Goal: Information Seeking & Learning: Check status

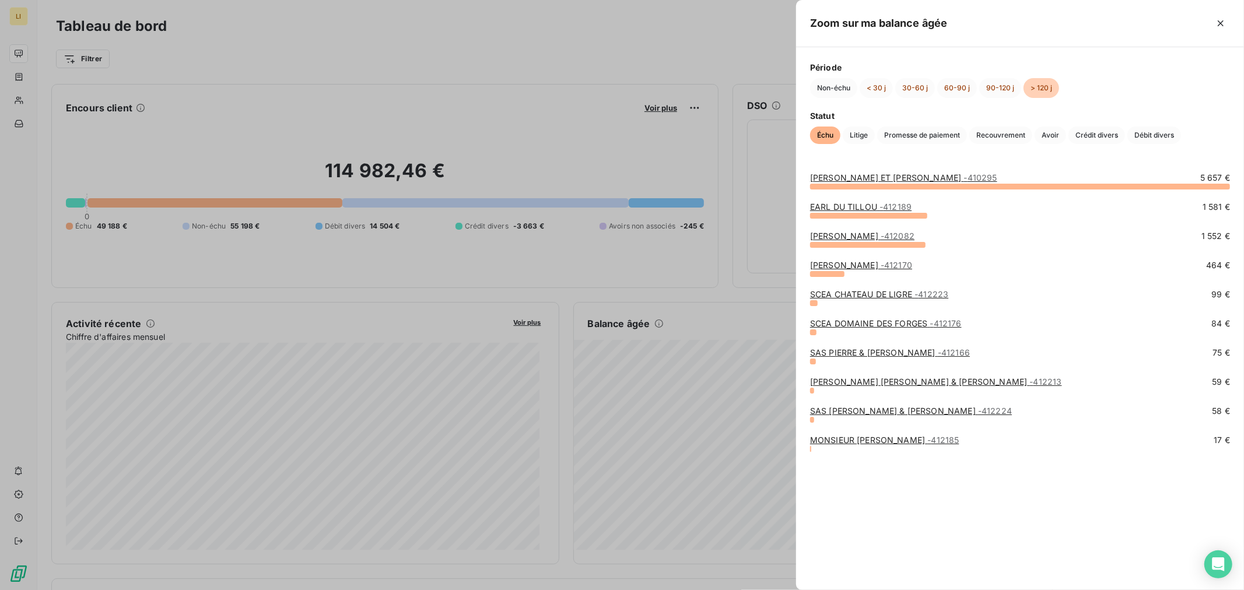
click at [819, 435] on link "MONSIEUR [PERSON_NAME] - 412185" at bounding box center [884, 440] width 149 height 10
click at [903, 444] on link "MONSIEUR [PERSON_NAME] - 412185" at bounding box center [884, 440] width 149 height 10
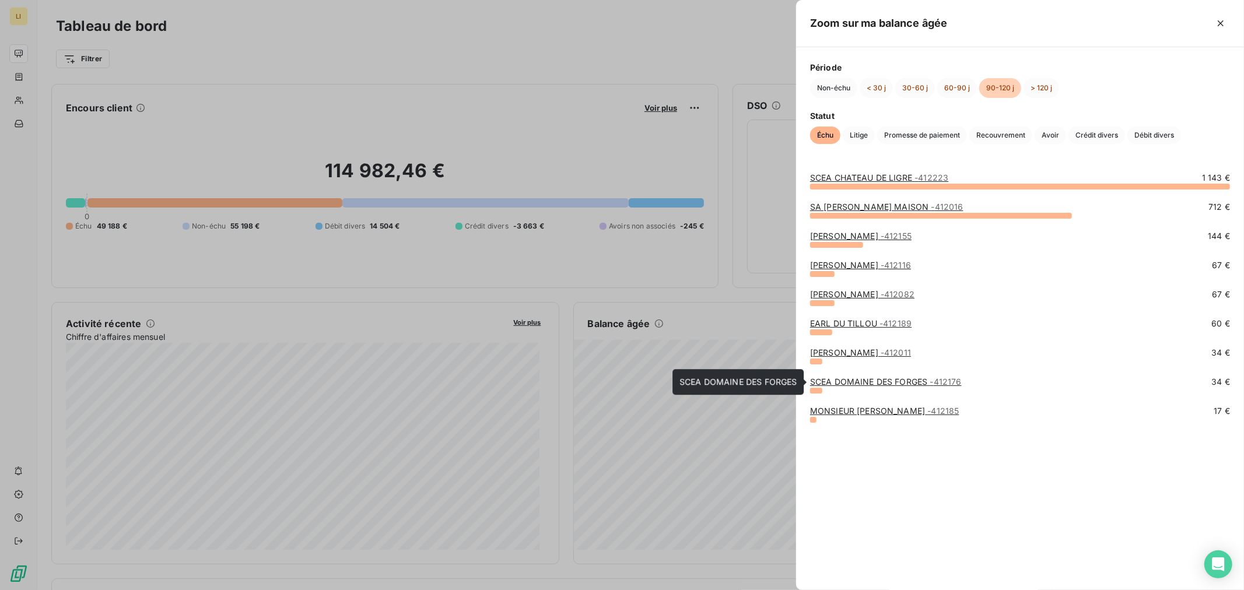
click at [832, 383] on link "SCEA DOMAINE DES FORGES - 412176" at bounding box center [886, 382] width 152 height 10
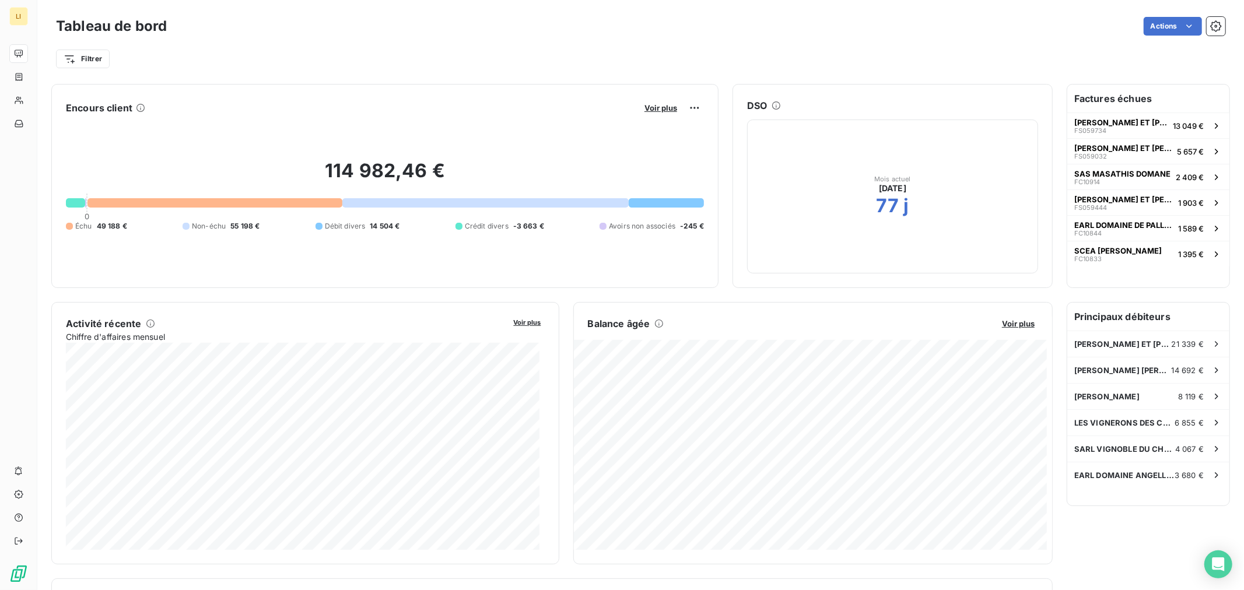
click at [884, 296] on div "Encours client Voir plus 114 982,46 € 0 Échu 49 188 € Non-échu 55 198 € Débit d…" at bounding box center [551, 462] width 1001 height 757
click at [639, 198] on div at bounding box center [666, 202] width 75 height 9
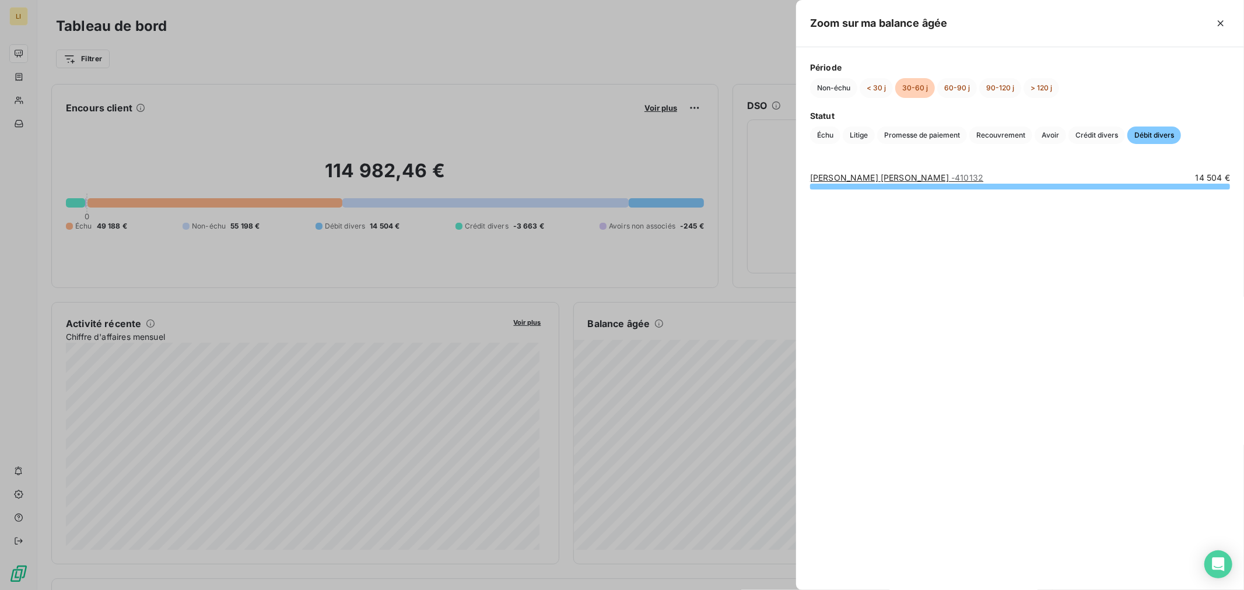
click at [873, 181] on link "[PERSON_NAME] [PERSON_NAME] - 410132" at bounding box center [896, 178] width 173 height 10
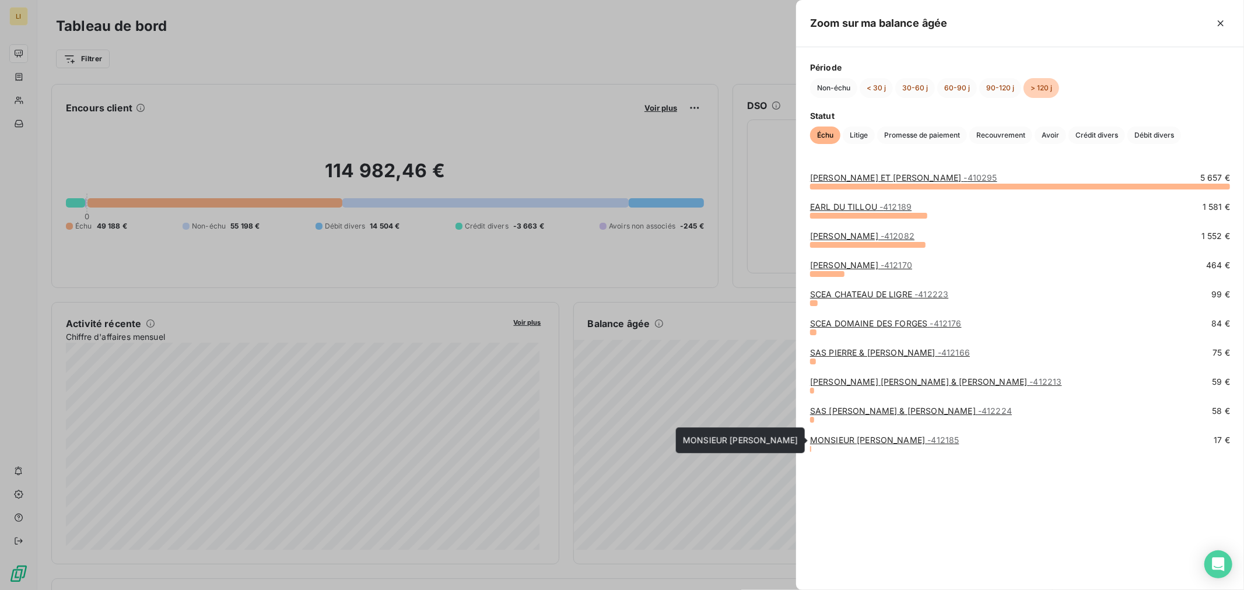
click at [836, 442] on link "MONSIEUR [PERSON_NAME] - 412185" at bounding box center [884, 440] width 149 height 10
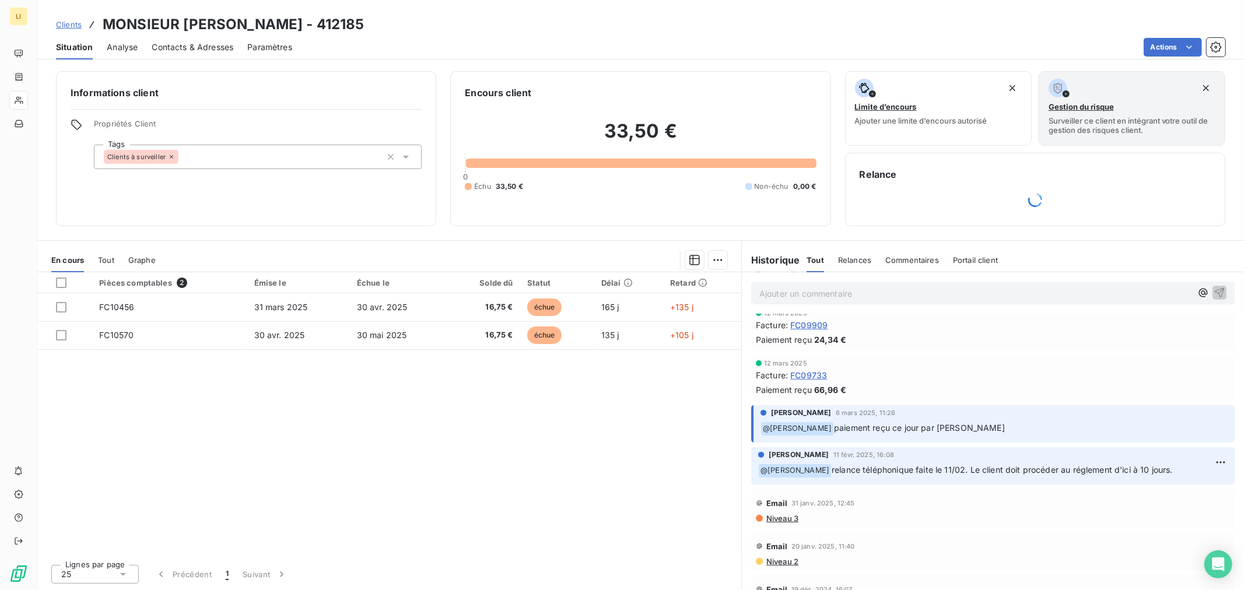
scroll to position [259, 0]
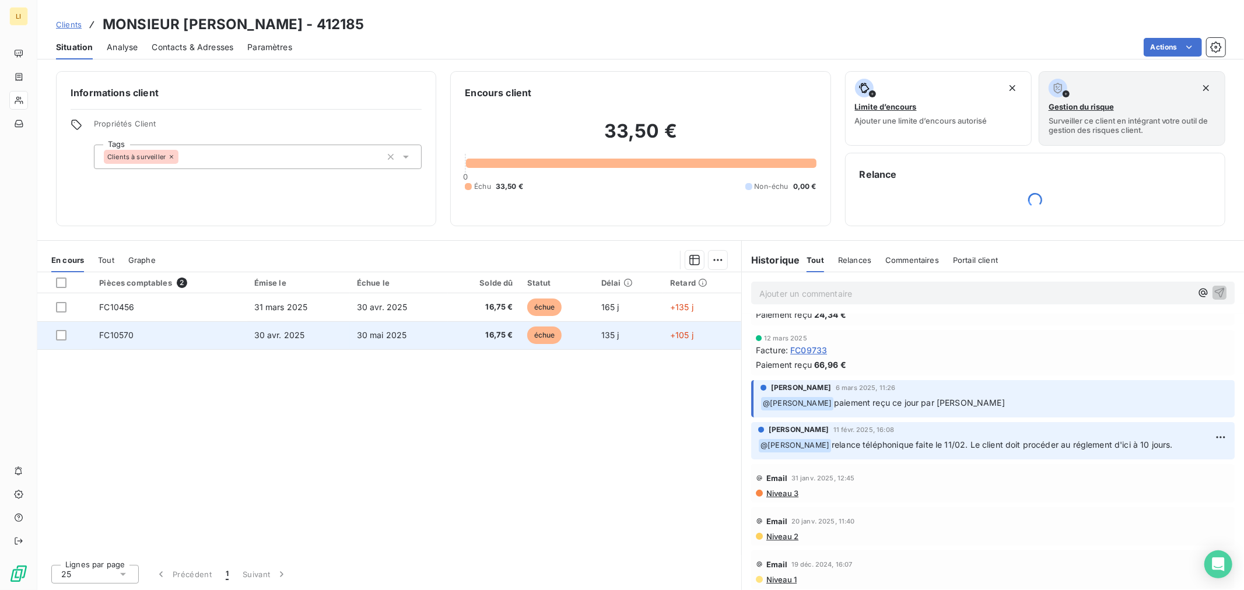
click at [404, 337] on span "30 mai 2025" at bounding box center [382, 335] width 50 height 10
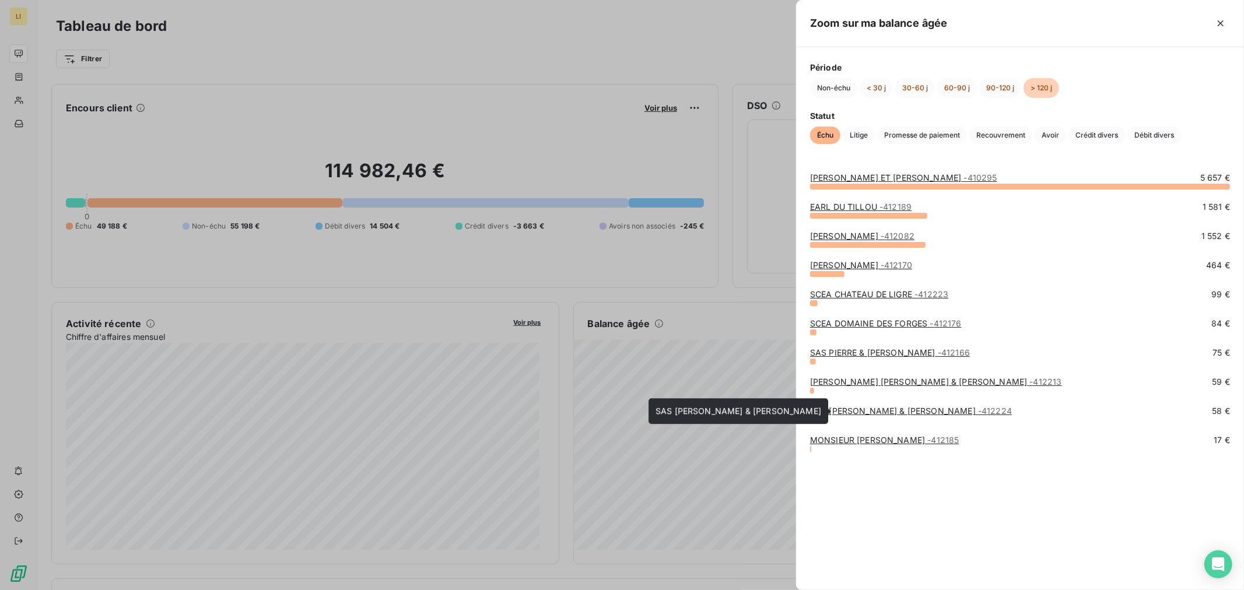
click at [815, 409] on link "SAS LAMBERT BEATRICE & PASCAL - 412224" at bounding box center [911, 411] width 202 height 10
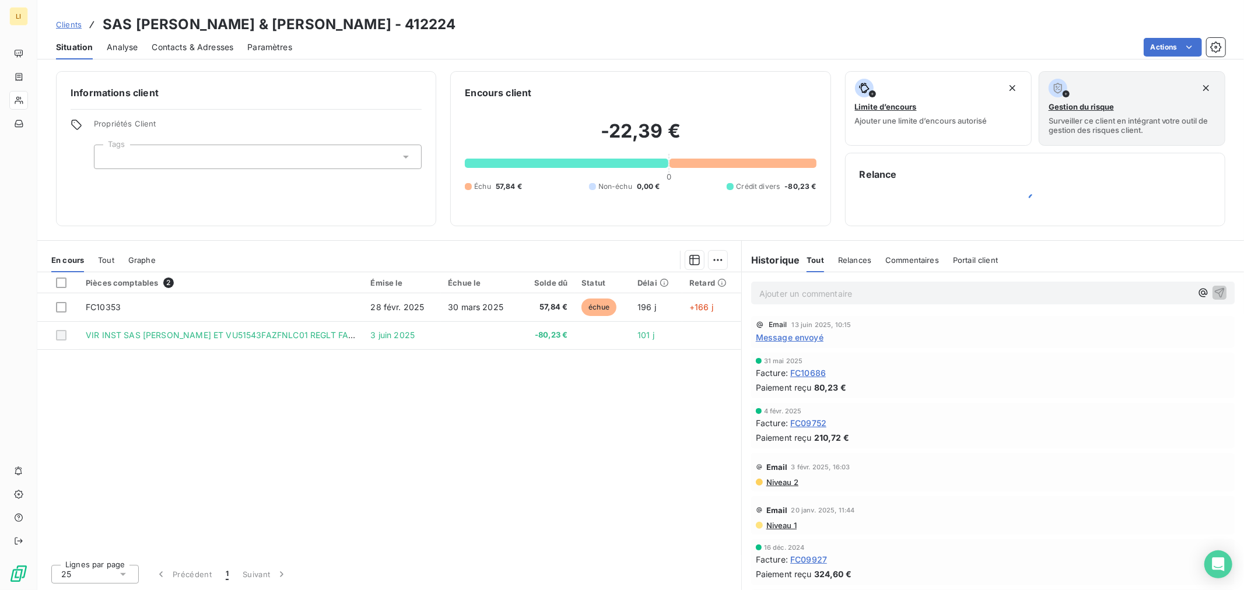
click at [797, 336] on span "Message envoyé" at bounding box center [790, 337] width 68 height 12
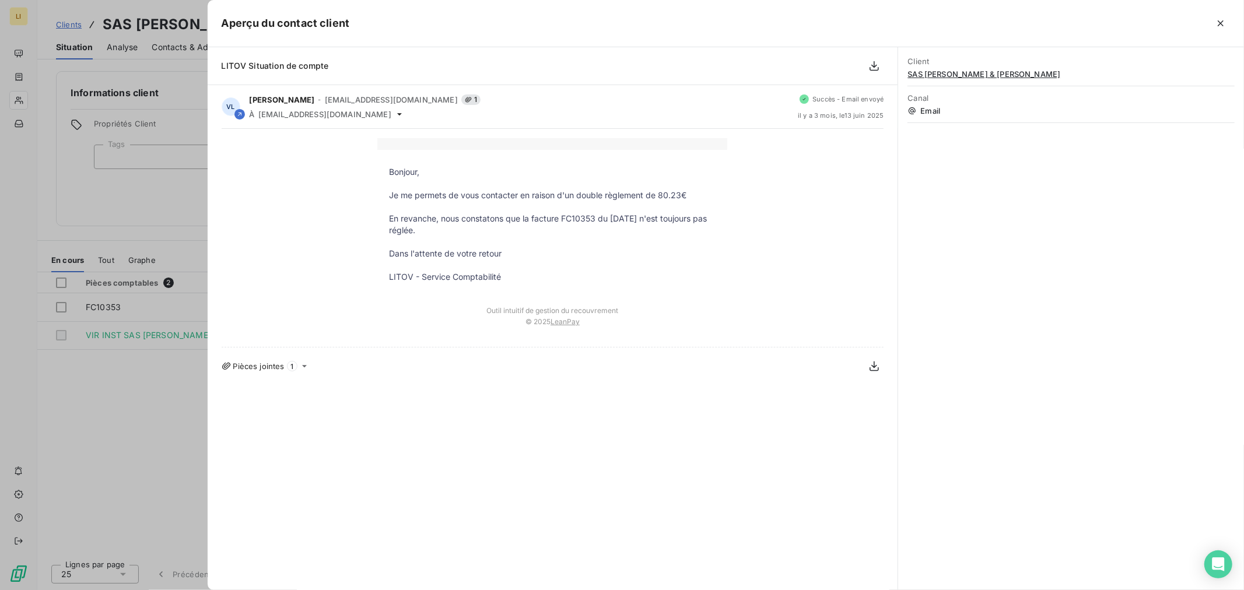
click at [161, 420] on div at bounding box center [622, 295] width 1244 height 590
